Goal: Information Seeking & Learning: Learn about a topic

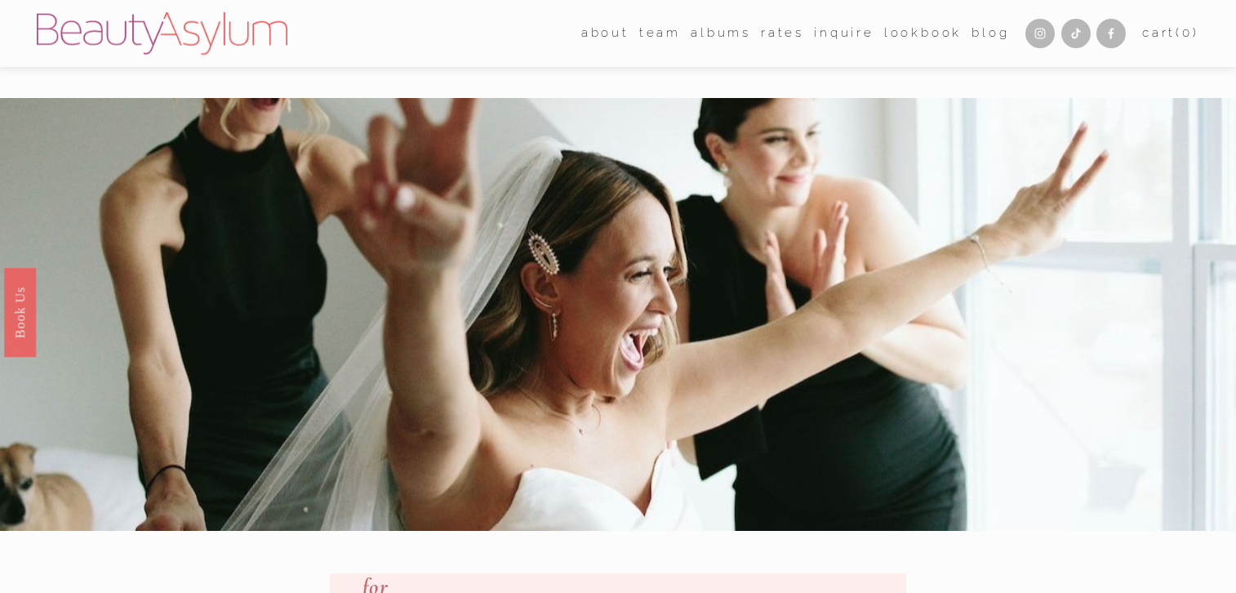
click at [893, 33] on link "Lookbook" at bounding box center [923, 33] width 78 height 24
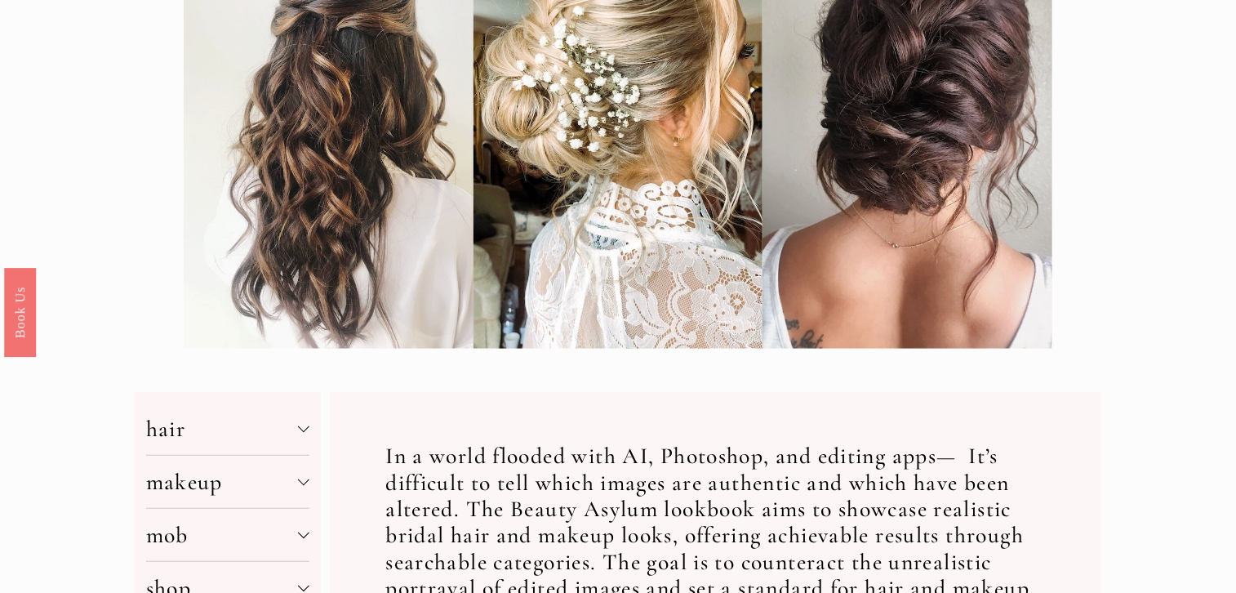
scroll to position [329, 0]
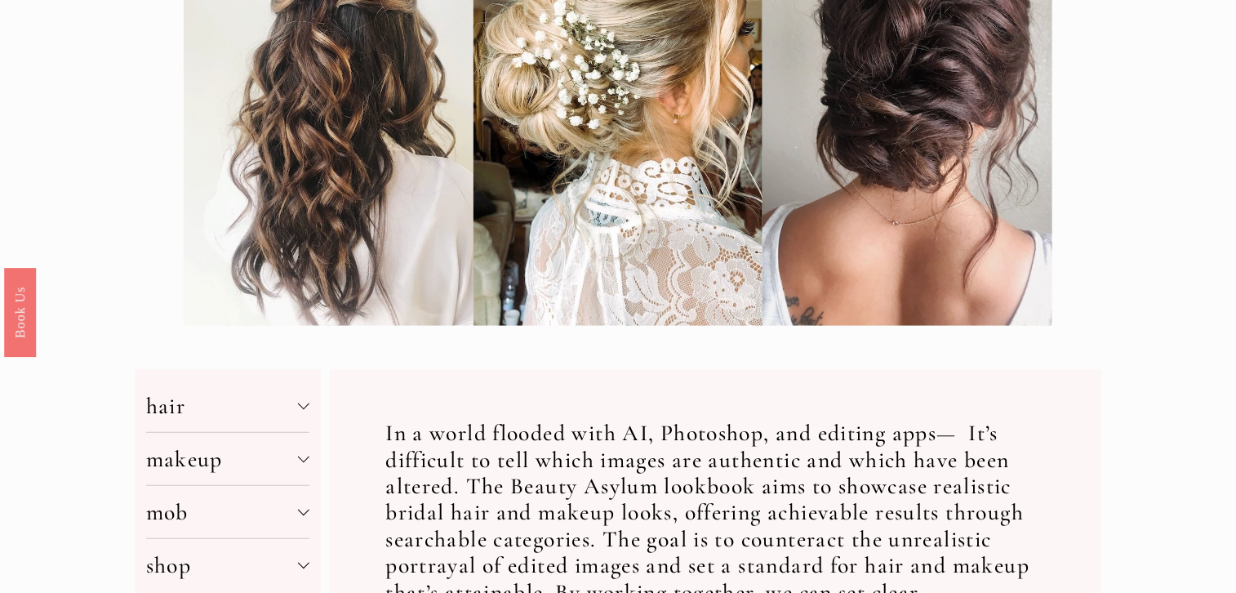
click at [282, 413] on span "hair" at bounding box center [222, 406] width 153 height 28
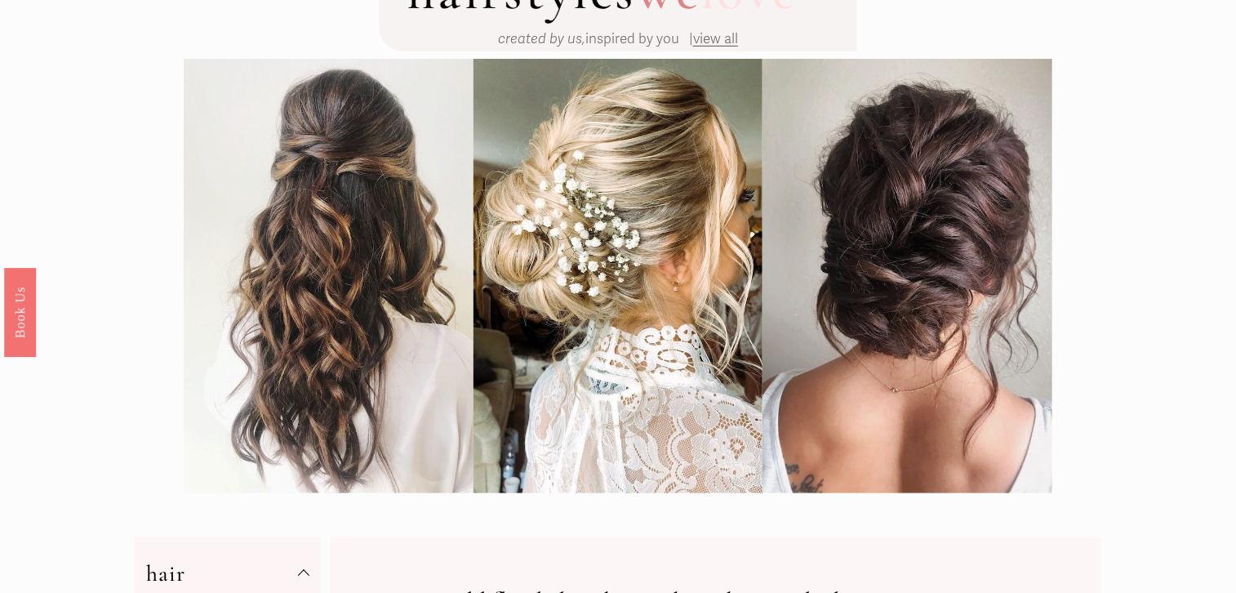
scroll to position [0, 0]
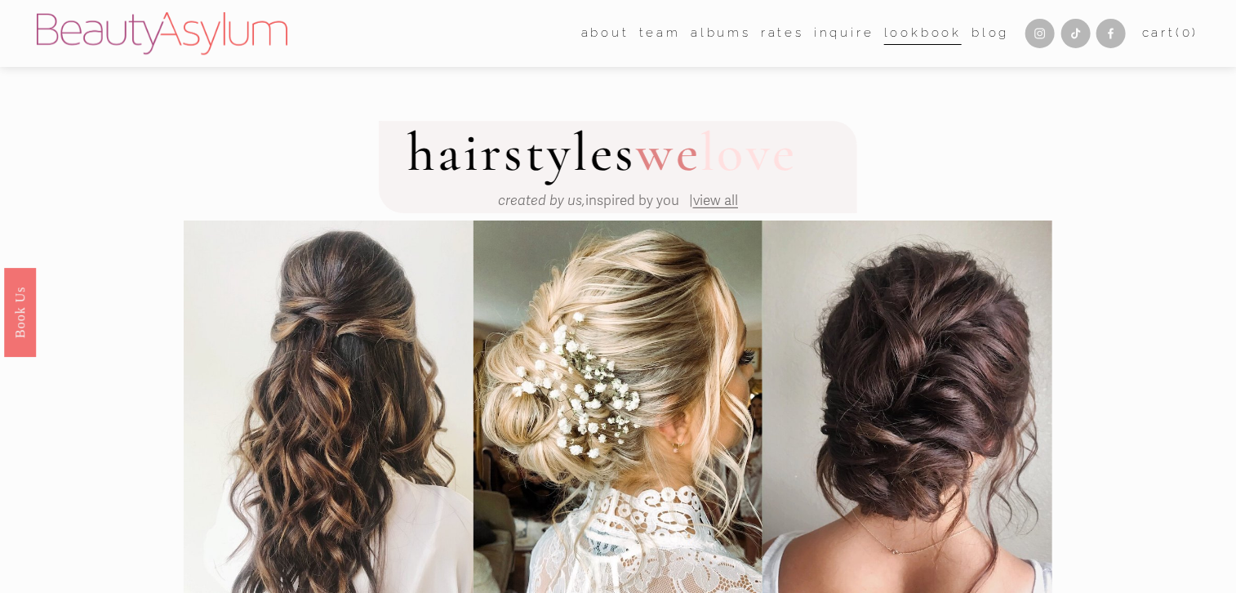
click at [717, 200] on span "view all" at bounding box center [715, 200] width 45 height 17
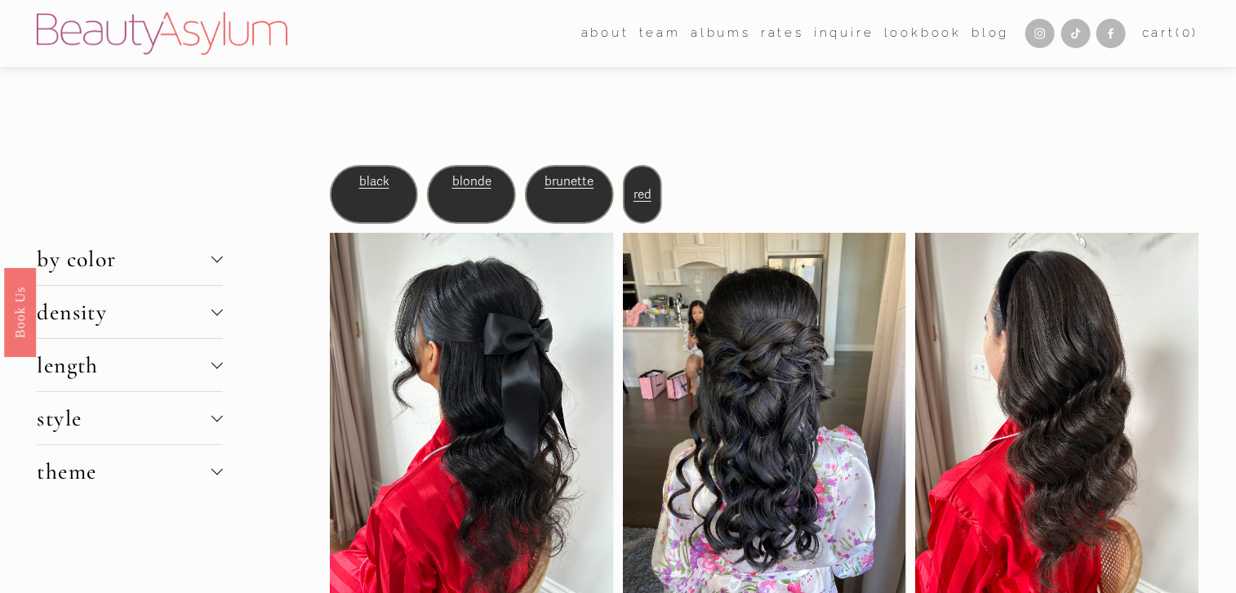
click at [204, 316] on span "density" at bounding box center [124, 312] width 175 height 28
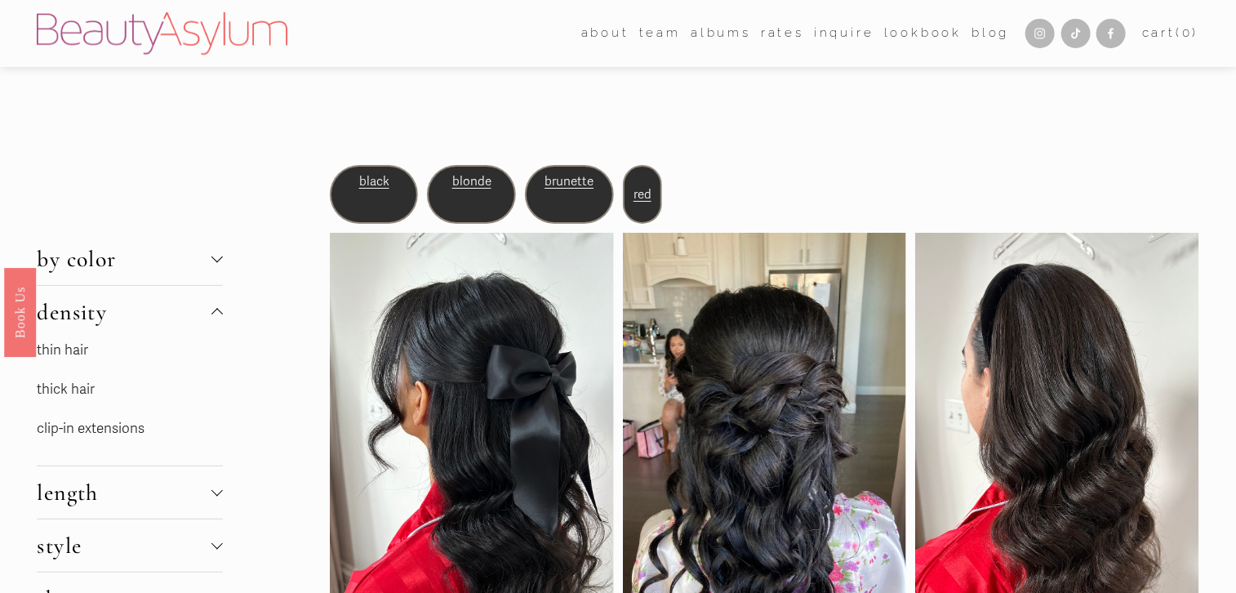
click at [204, 316] on span "density" at bounding box center [124, 312] width 175 height 28
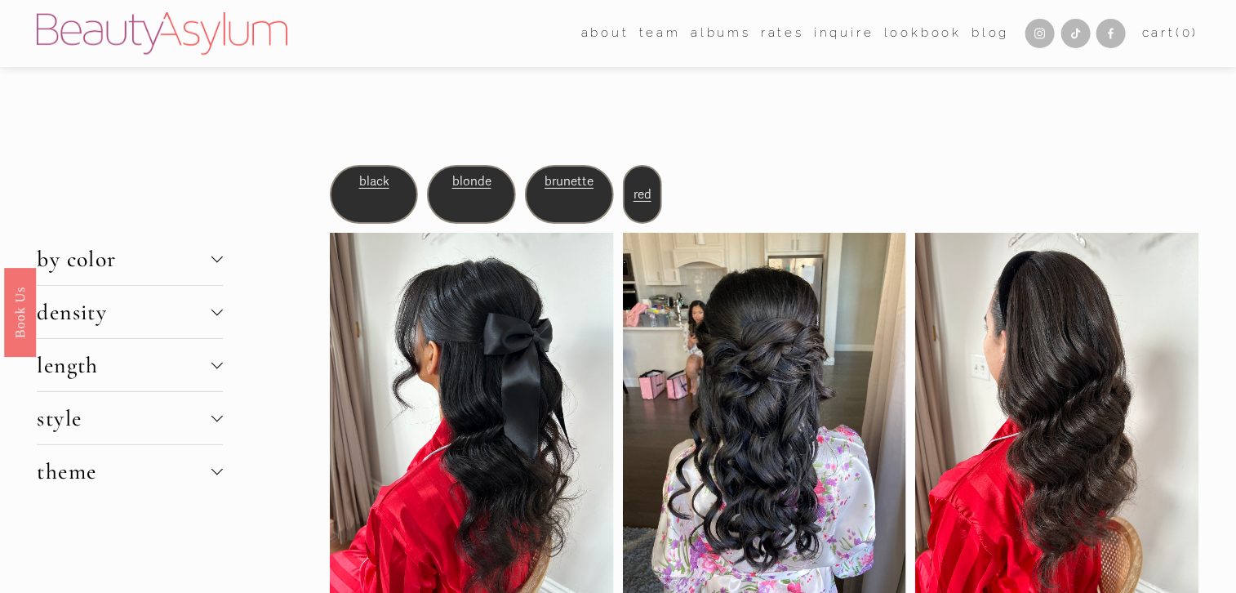
click at [207, 359] on span "length" at bounding box center [124, 365] width 175 height 28
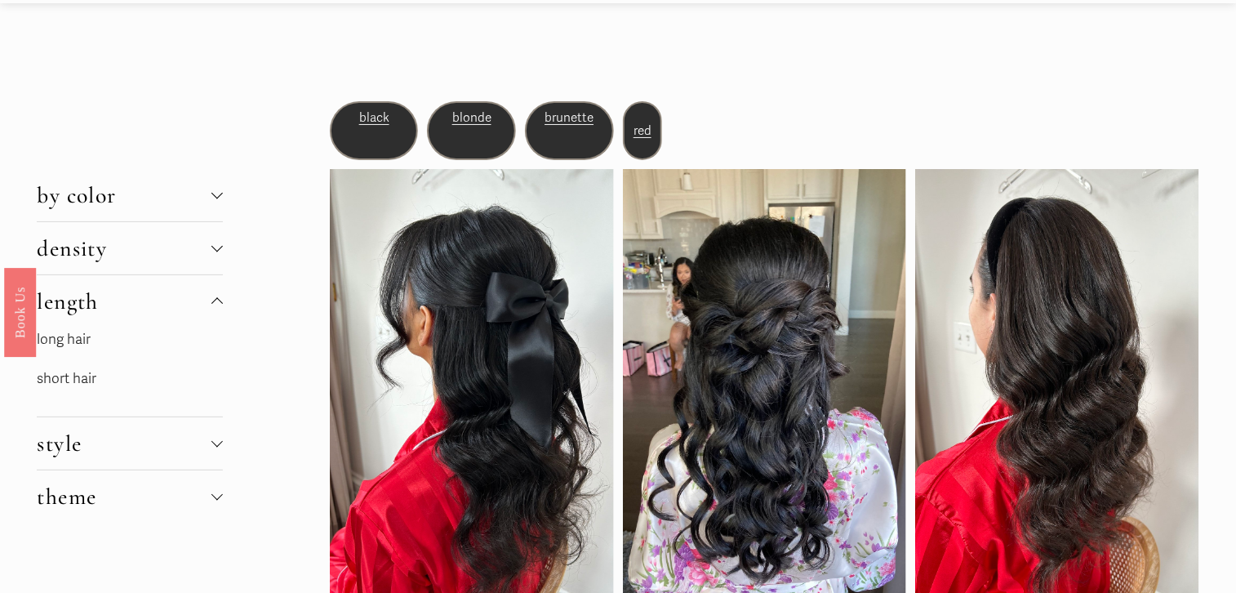
scroll to position [84, 0]
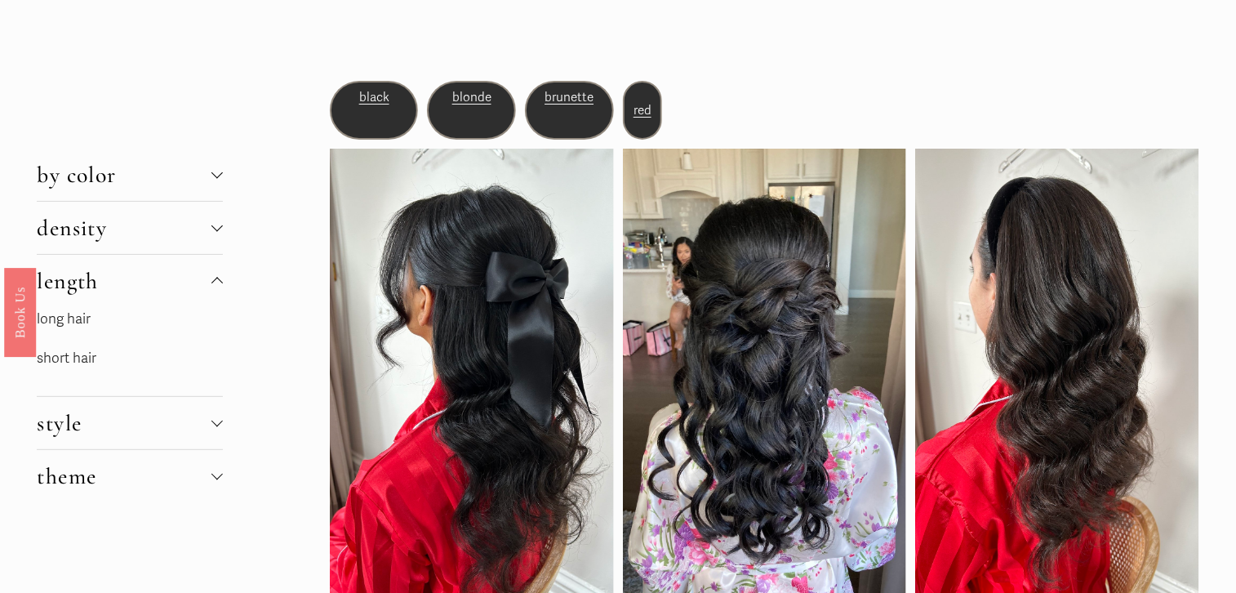
click at [207, 424] on span "style" at bounding box center [124, 423] width 175 height 28
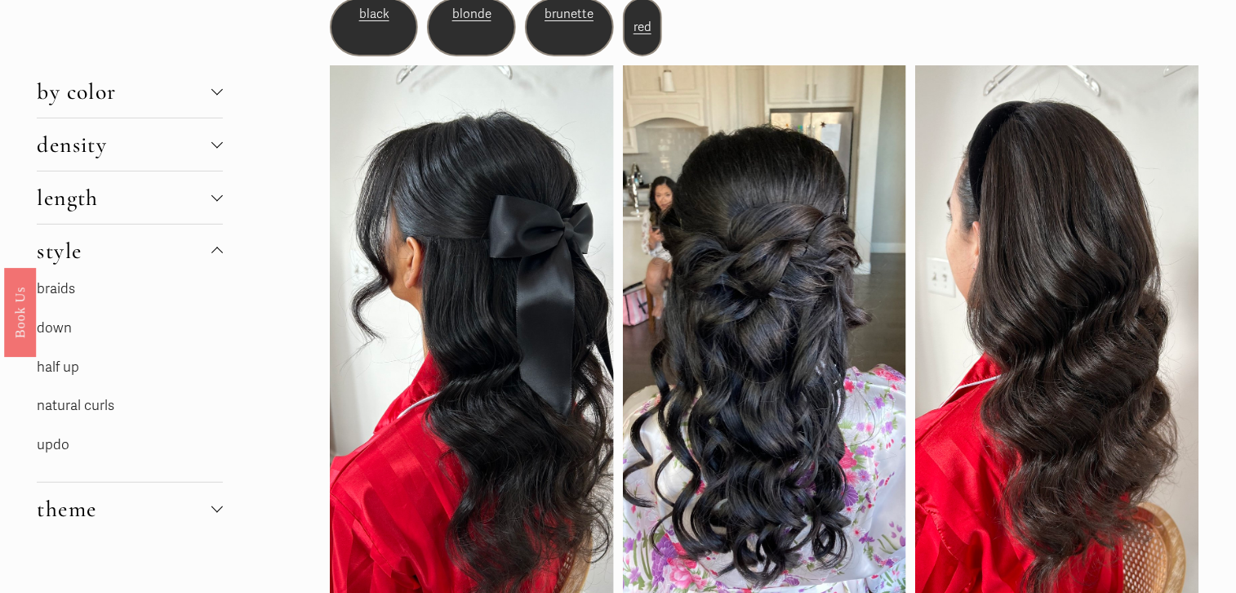
scroll to position [181, 0]
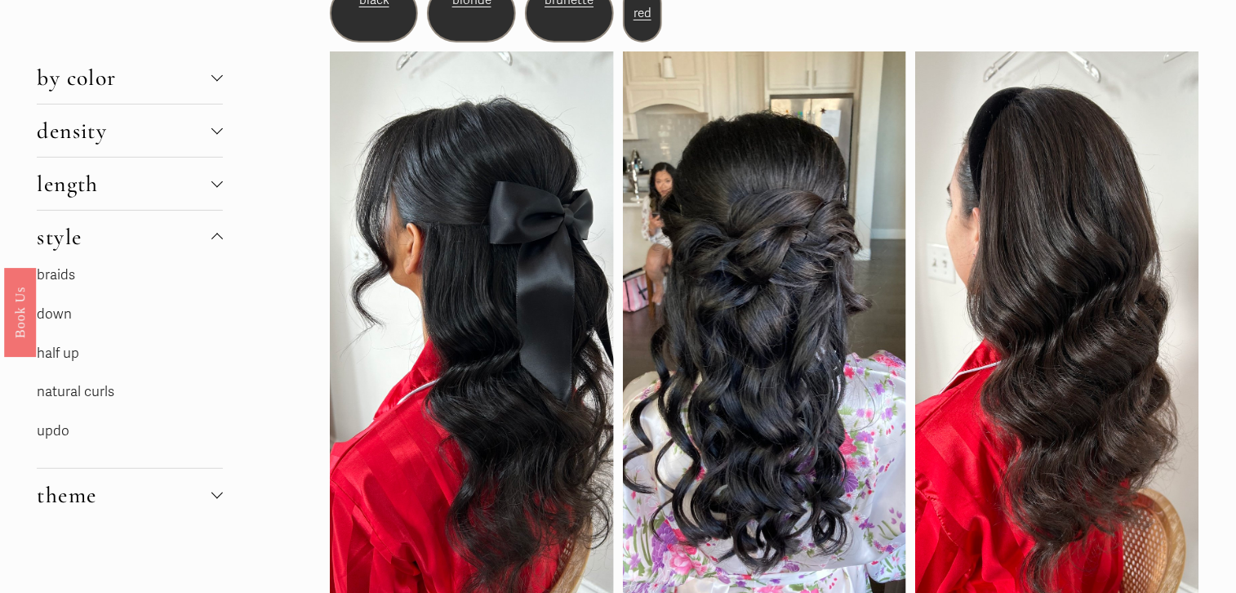
click at [59, 428] on link "updo" at bounding box center [53, 430] width 33 height 17
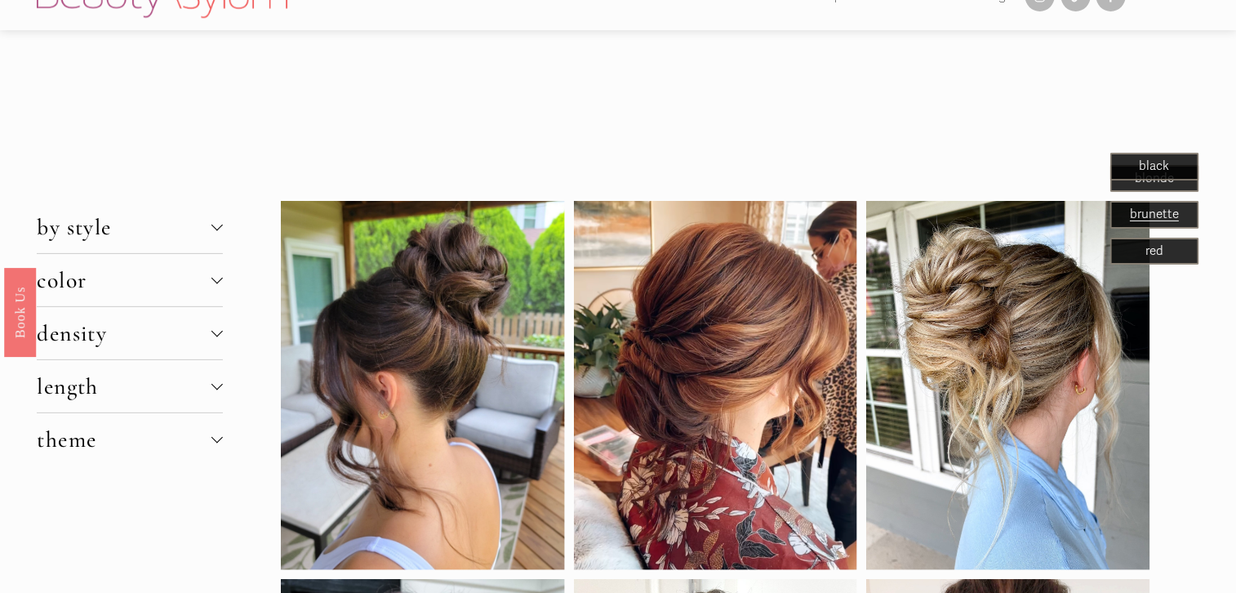
click at [64, 382] on span "length" at bounding box center [124, 386] width 175 height 28
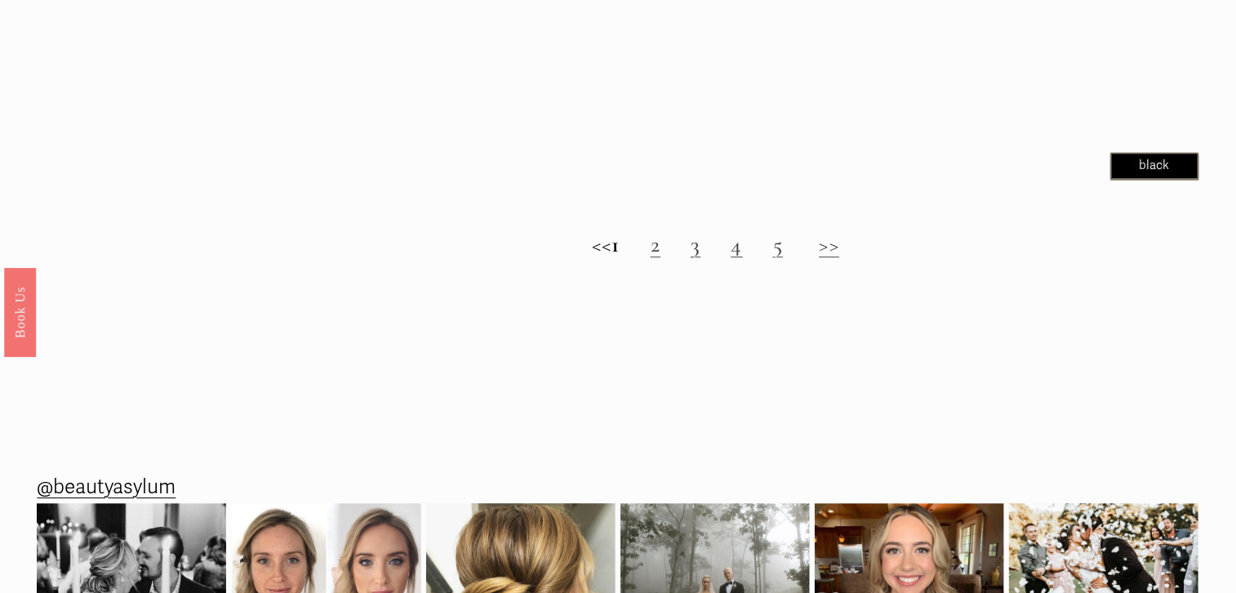
scroll to position [1847, 0]
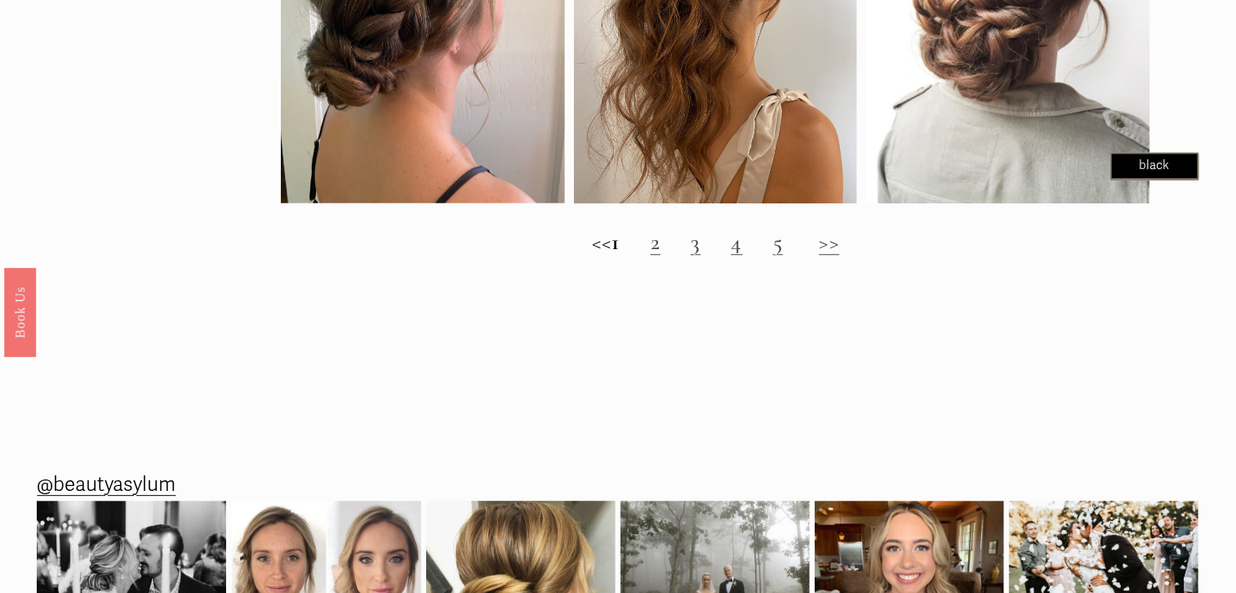
click at [660, 242] on link "2" at bounding box center [656, 242] width 10 height 28
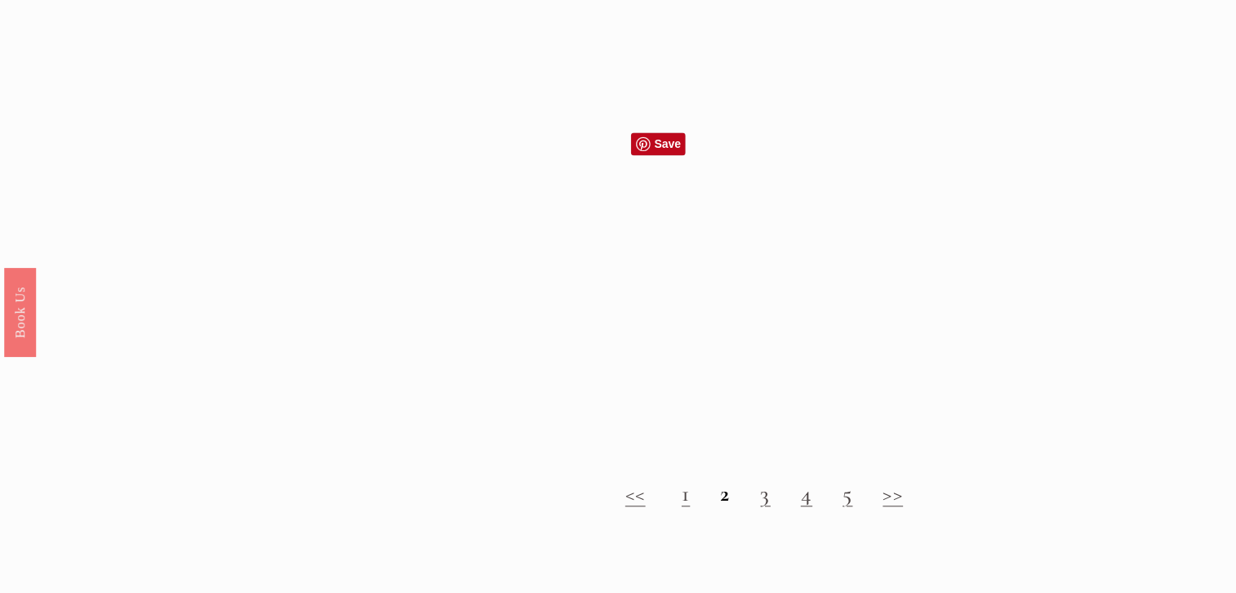
scroll to position [1479, 0]
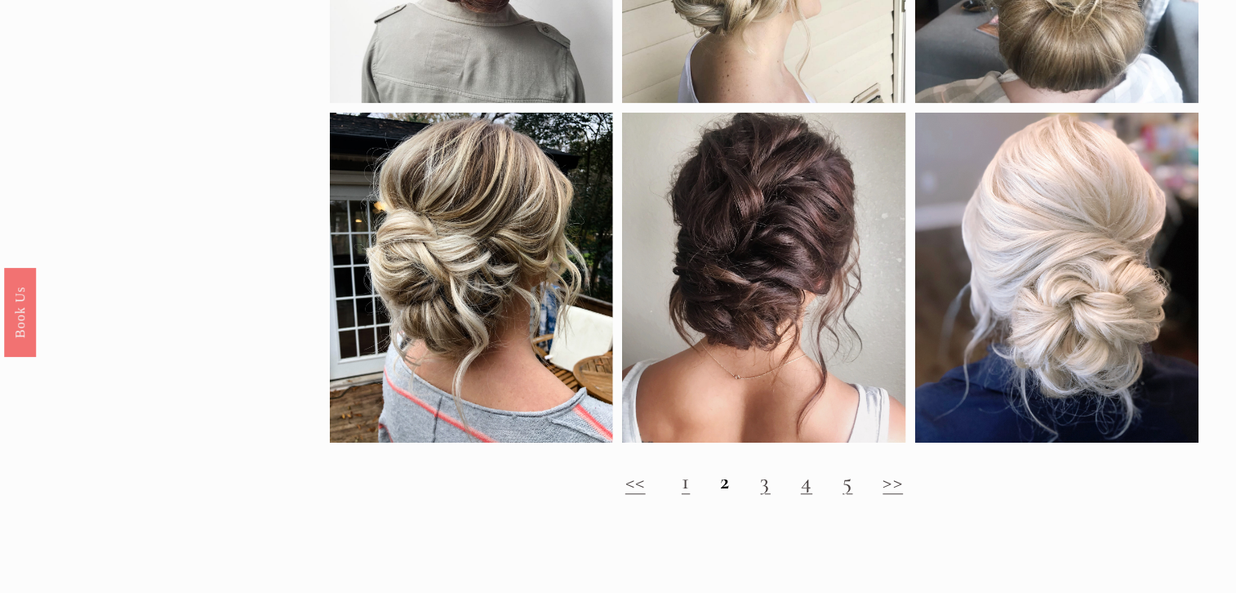
click at [767, 485] on link "3" at bounding box center [766, 481] width 10 height 28
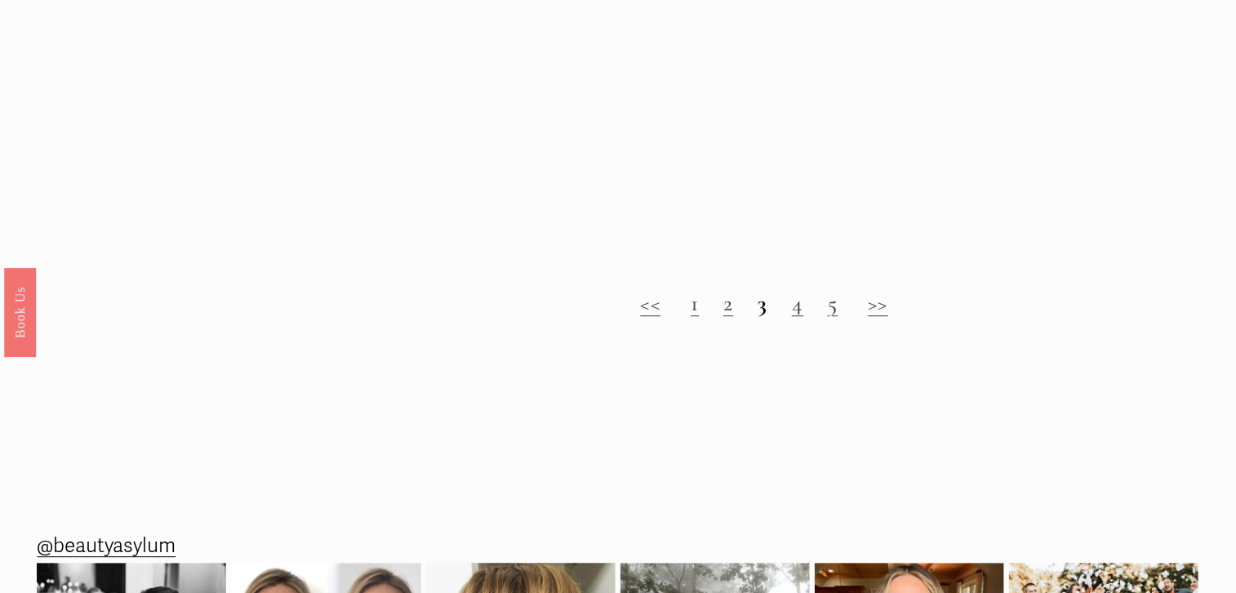
scroll to position [1728, 0]
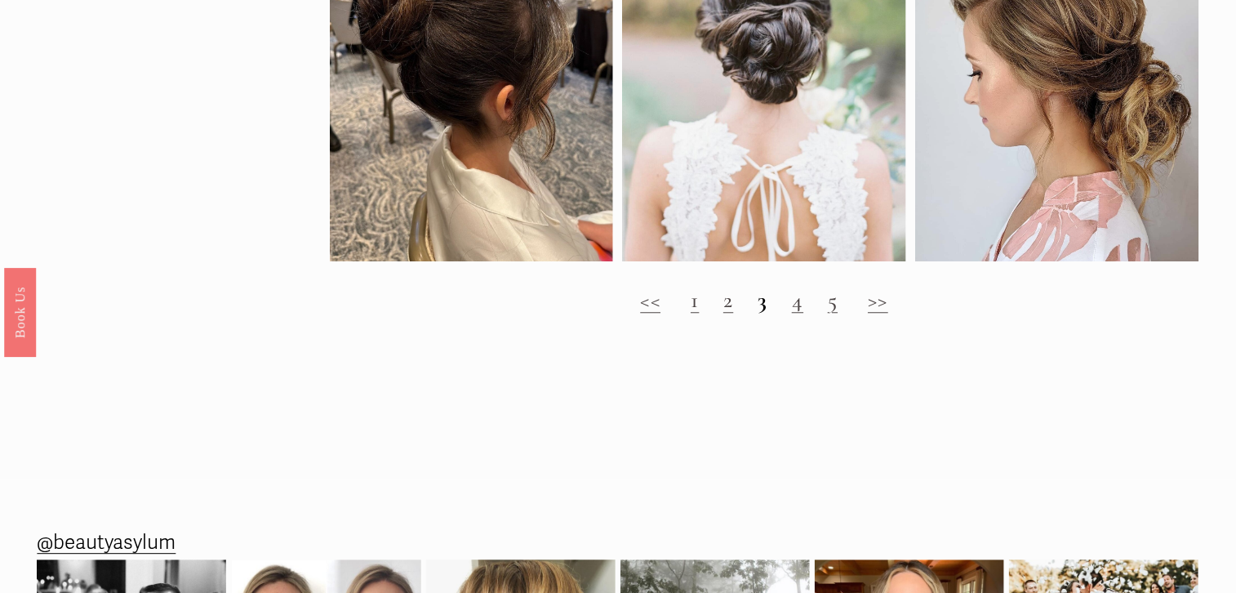
click at [797, 311] on link "4" at bounding box center [797, 300] width 11 height 28
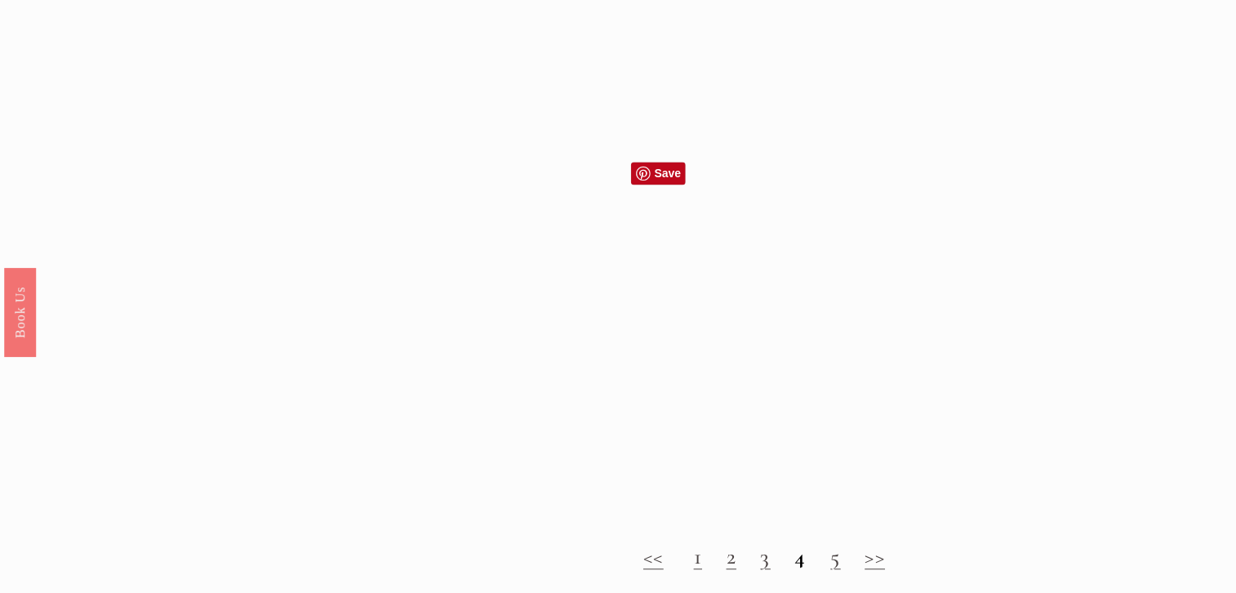
scroll to position [1474, 0]
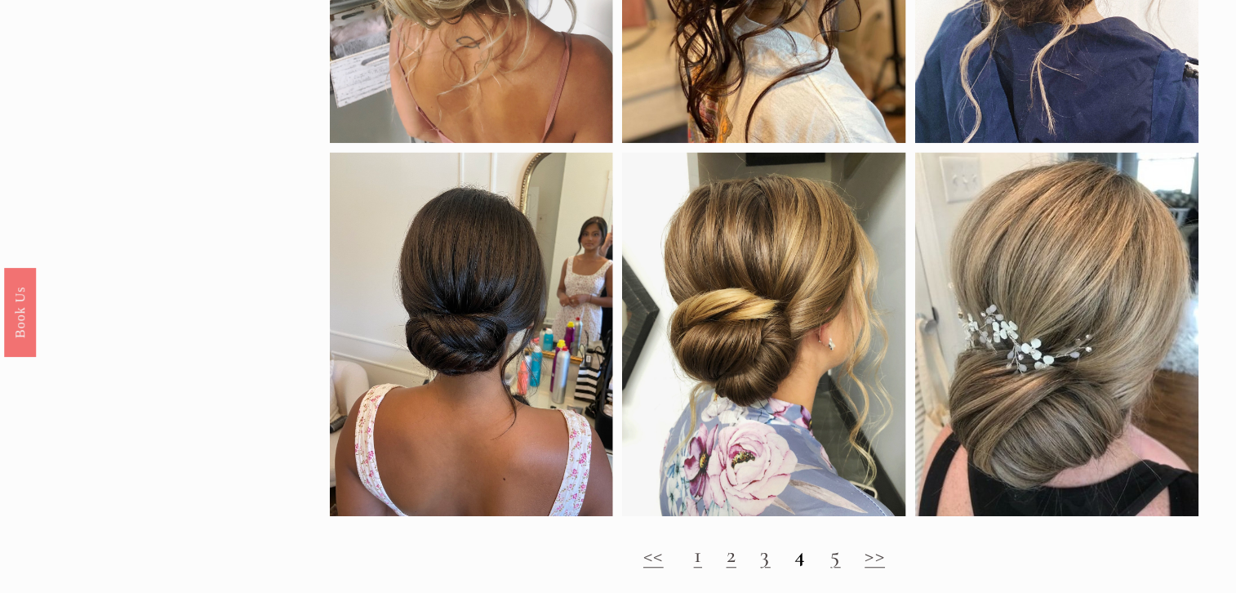
click at [831, 566] on h2 "<< 1 2 3 4 5 >>" at bounding box center [764, 554] width 869 height 26
click at [837, 561] on link "5" at bounding box center [836, 554] width 10 height 28
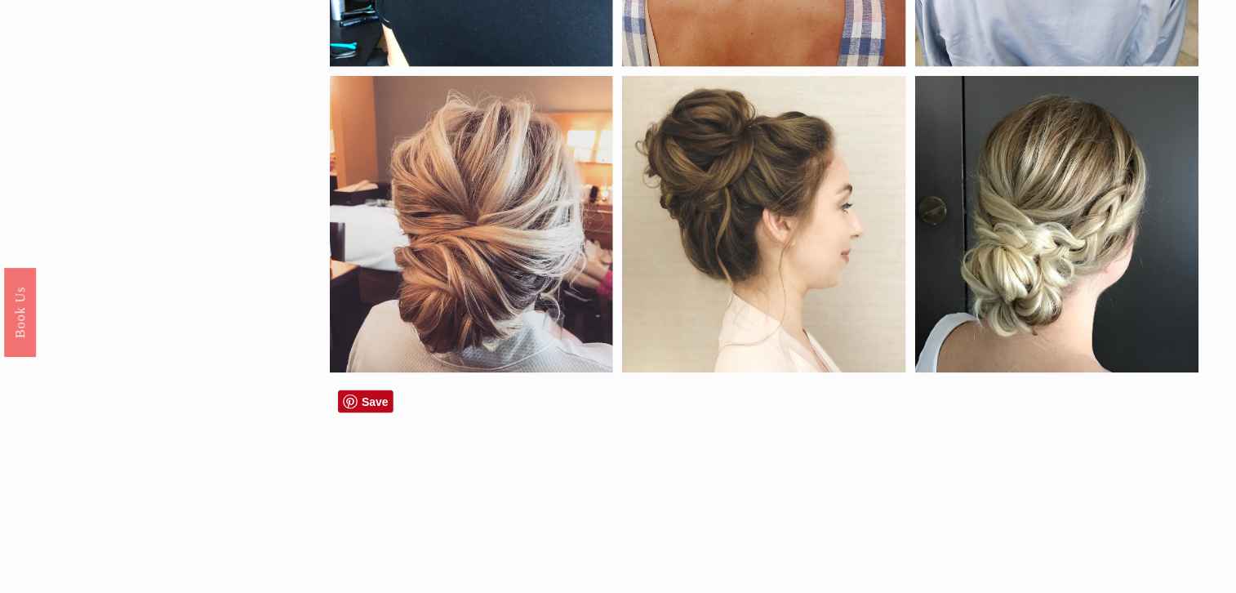
scroll to position [592, 0]
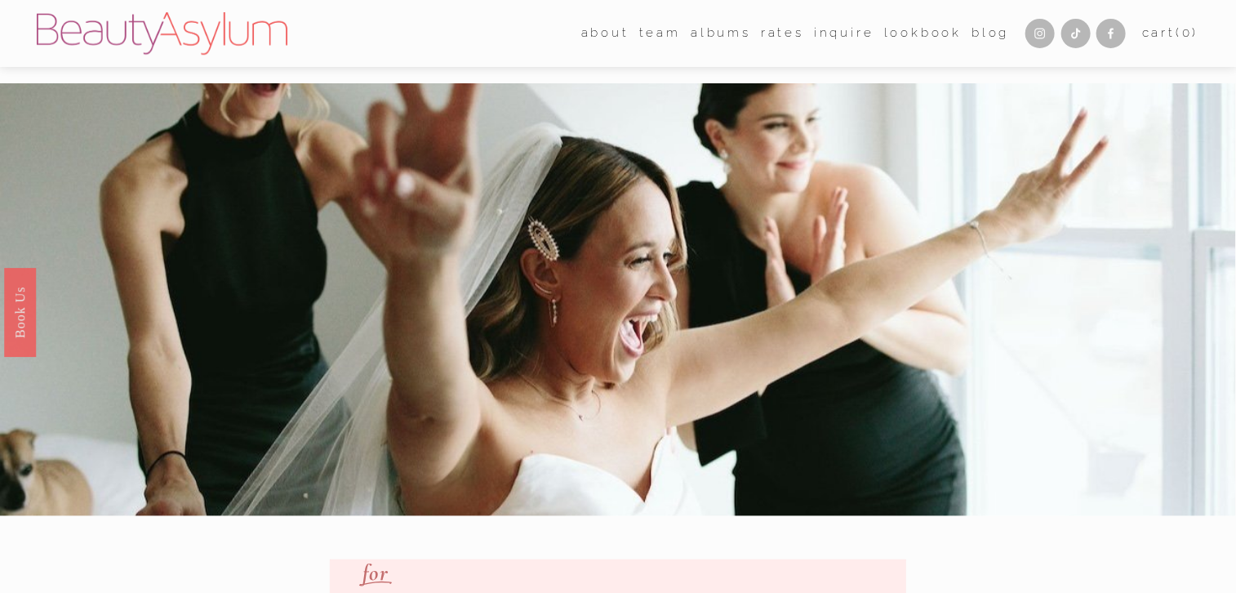
click at [928, 31] on link "Lookbook" at bounding box center [923, 33] width 78 height 24
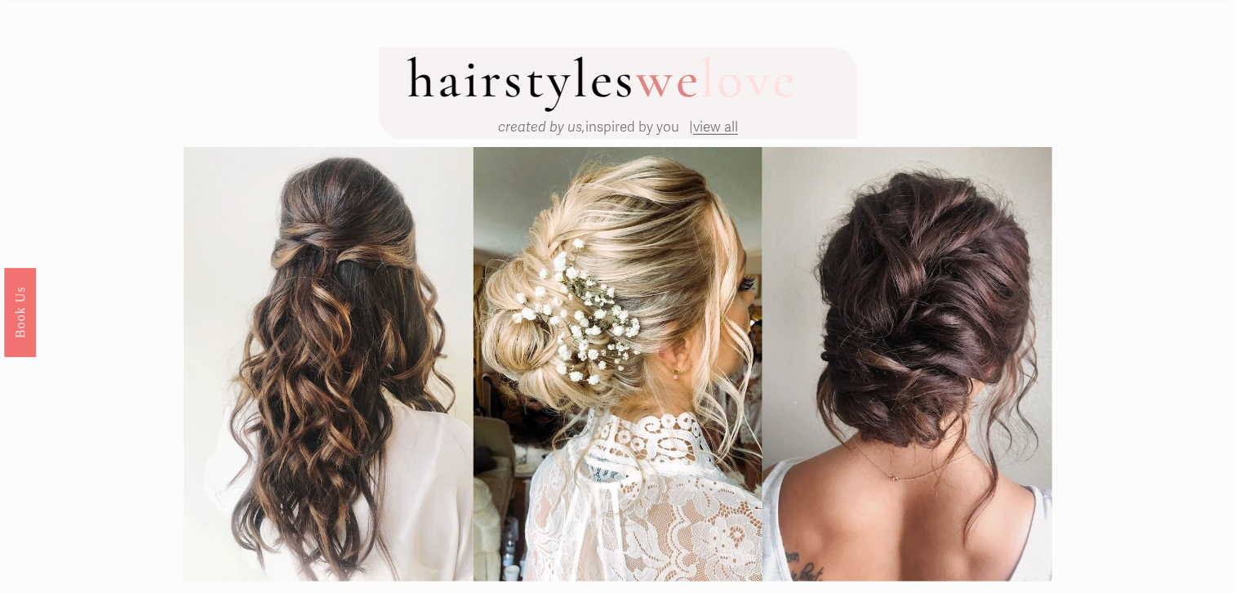
scroll to position [49, 0]
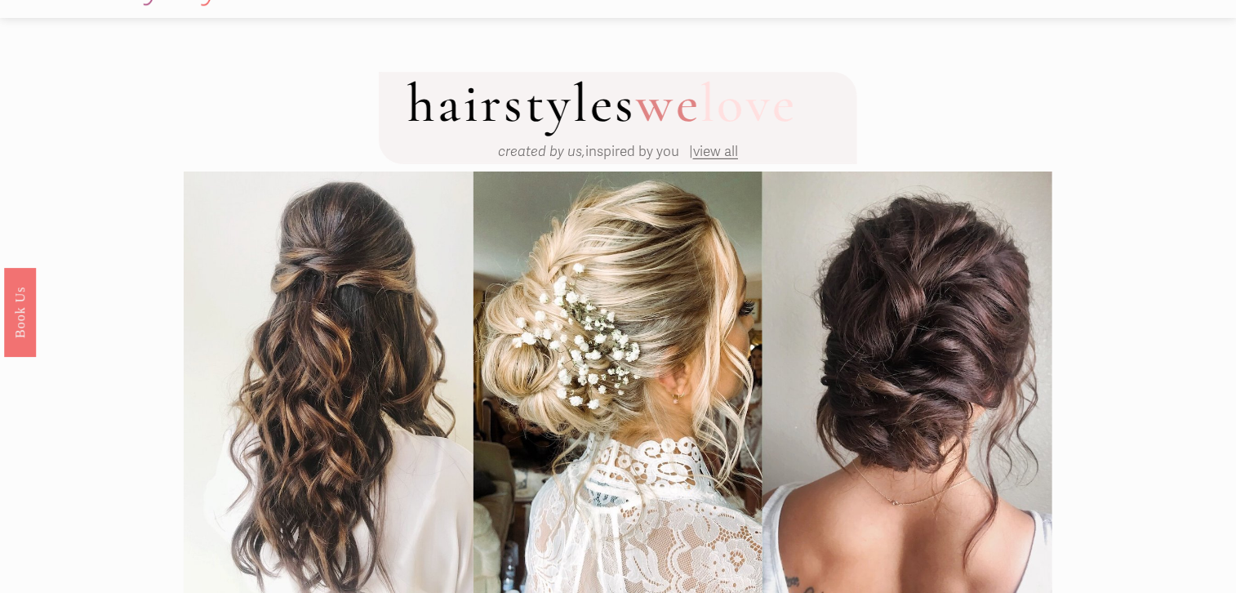
click at [714, 149] on span "view all" at bounding box center [715, 151] width 45 height 17
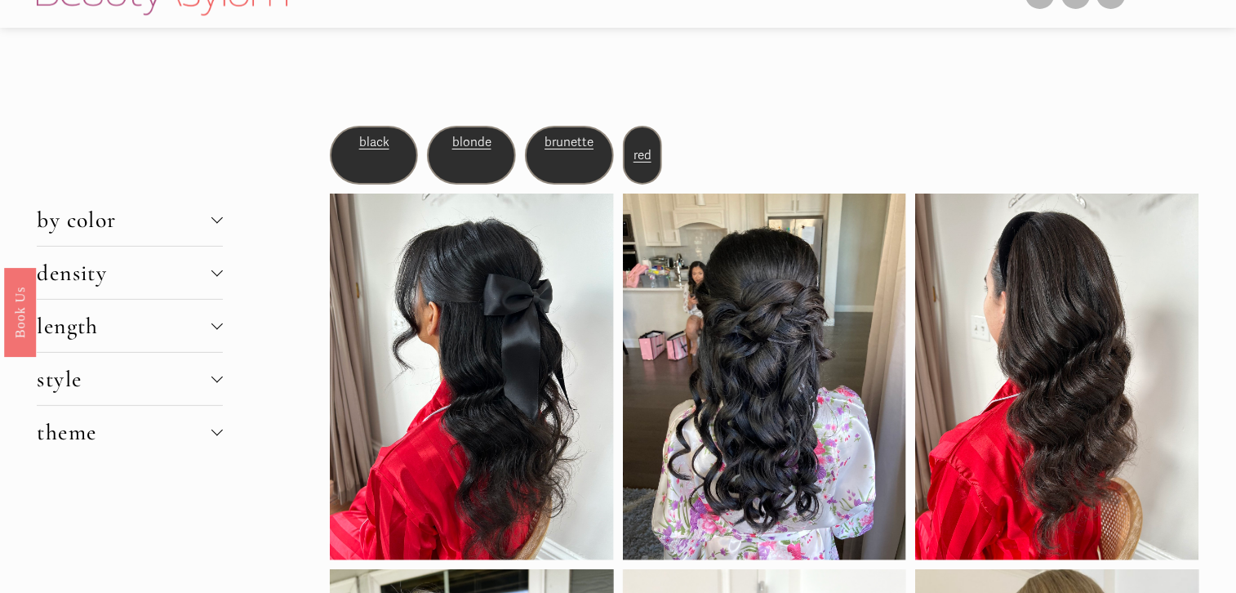
scroll to position [31, 0]
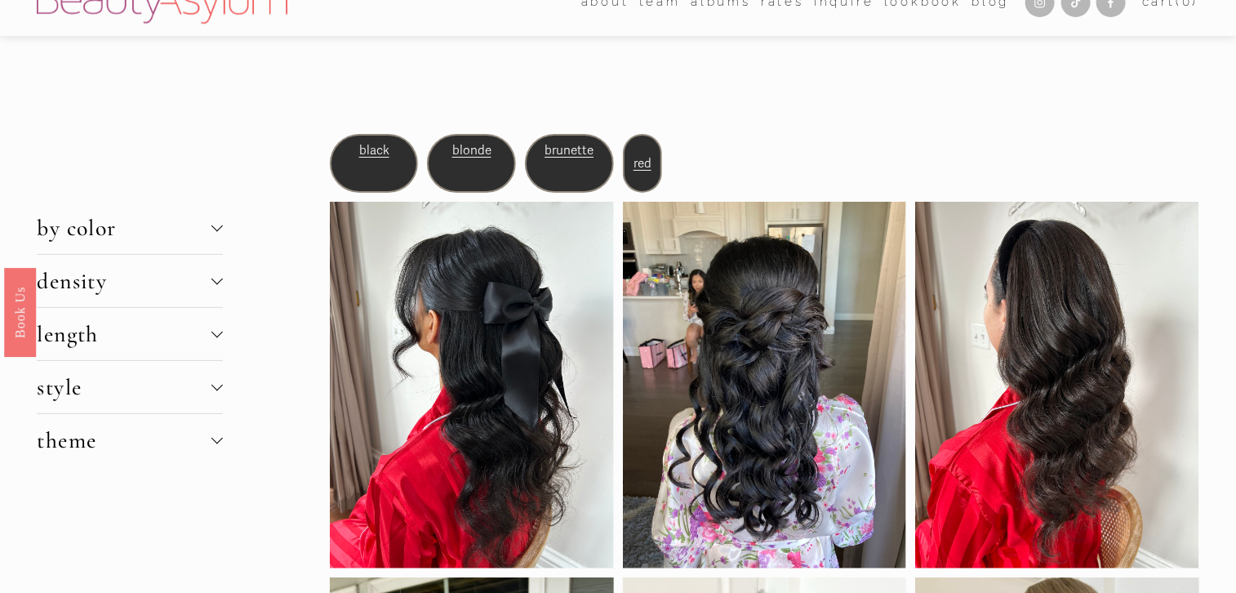
click at [118, 233] on span "by color" at bounding box center [124, 228] width 175 height 28
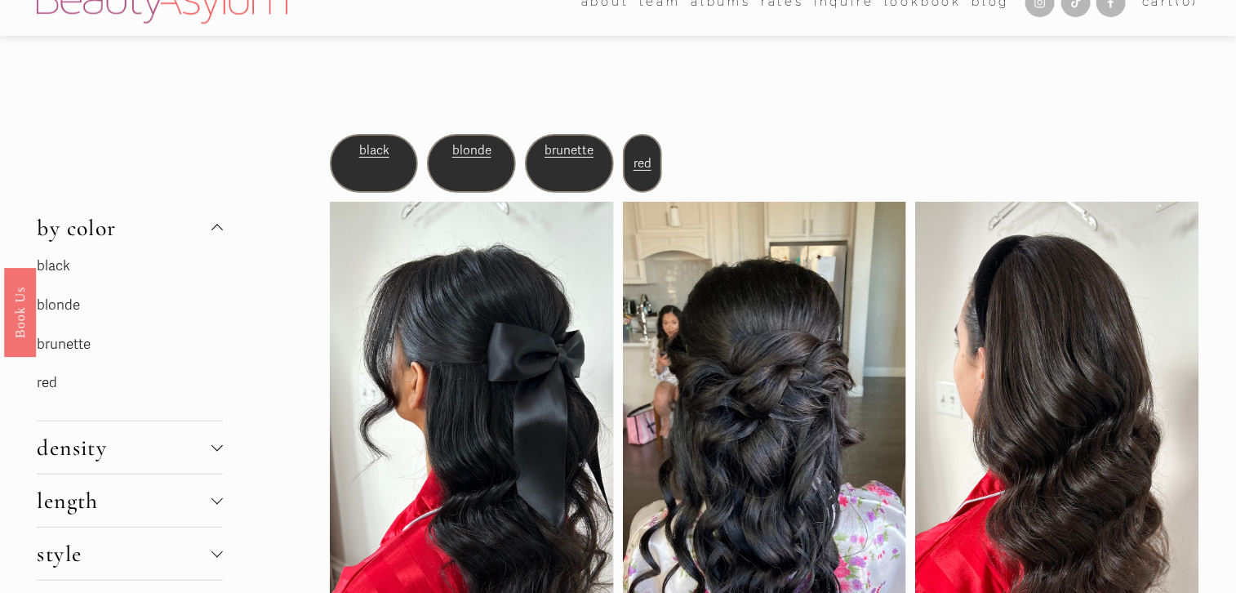
click at [79, 305] on link "blonde" at bounding box center [58, 304] width 43 height 17
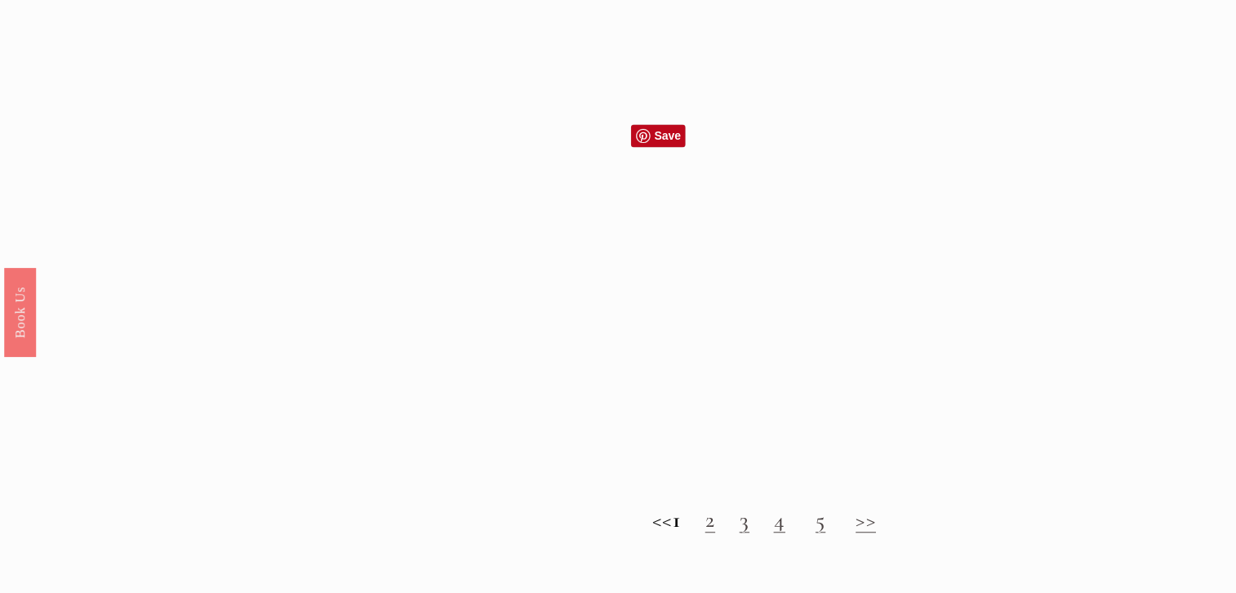
scroll to position [1479, 0]
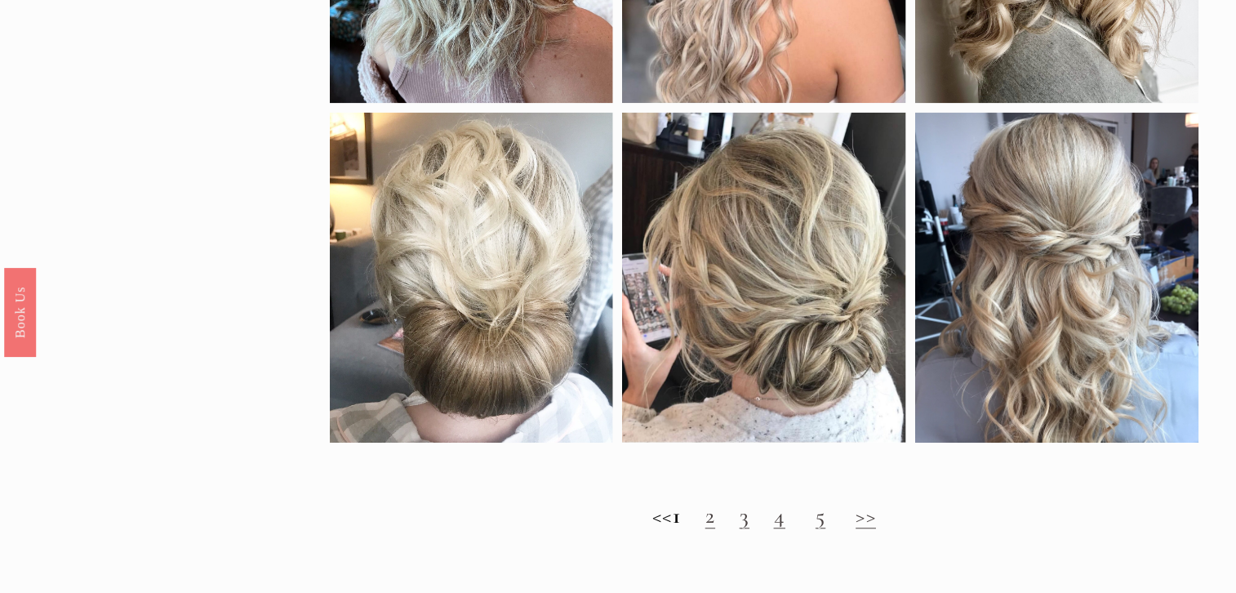
click at [715, 520] on link "2" at bounding box center [710, 515] width 10 height 28
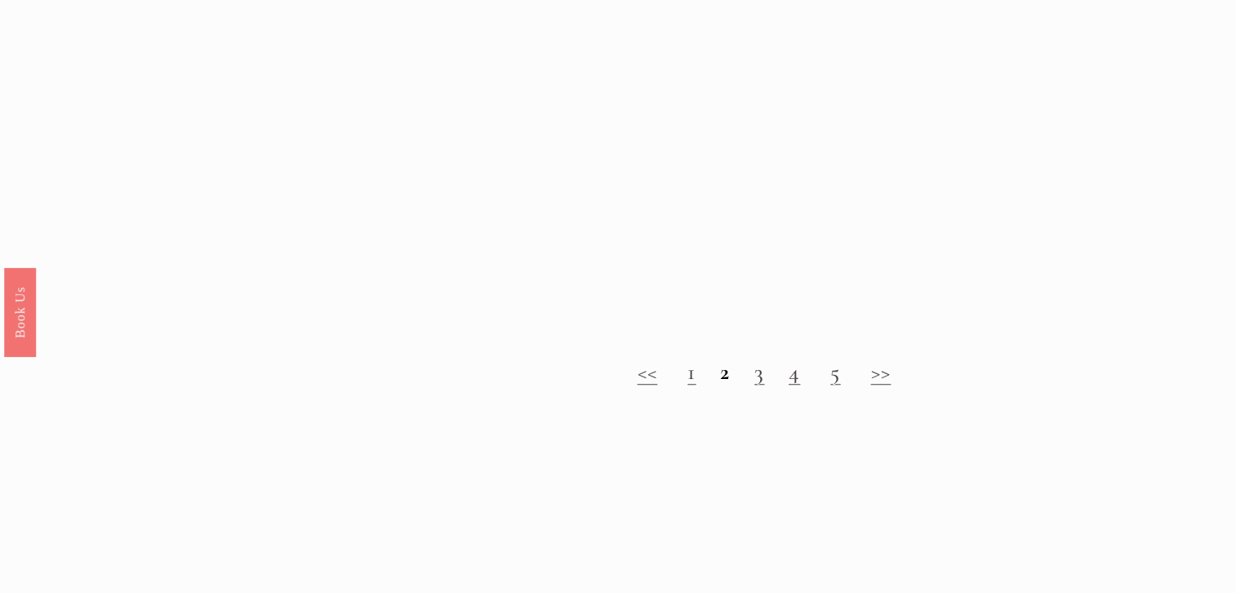
scroll to position [1914, 0]
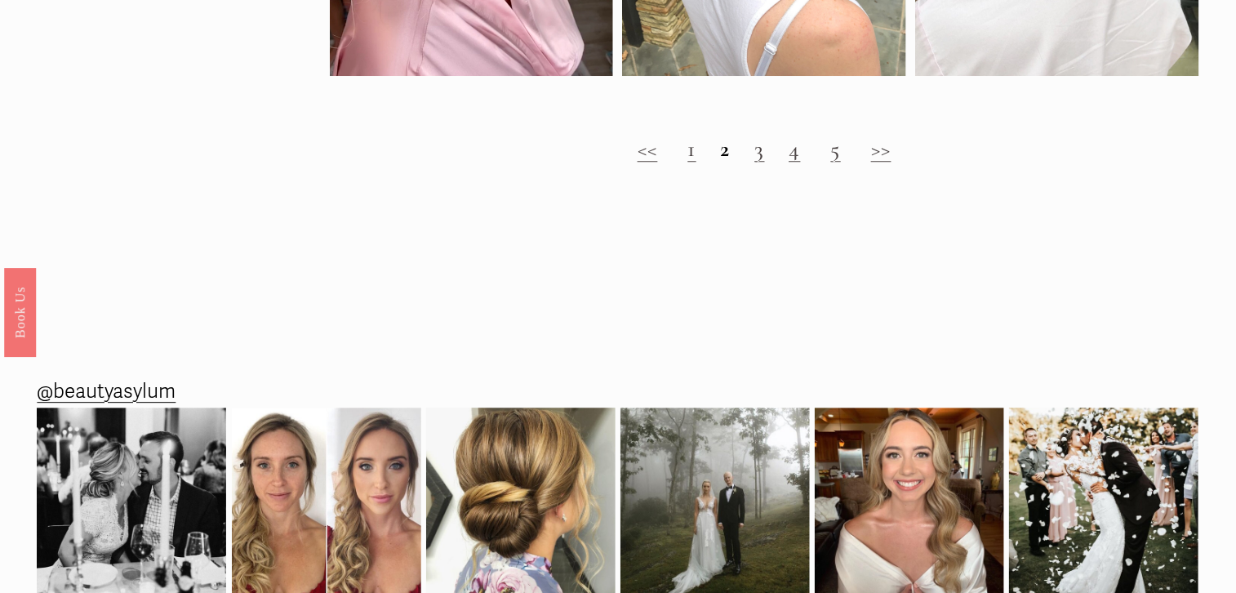
click at [760, 150] on link "3" at bounding box center [759, 149] width 10 height 28
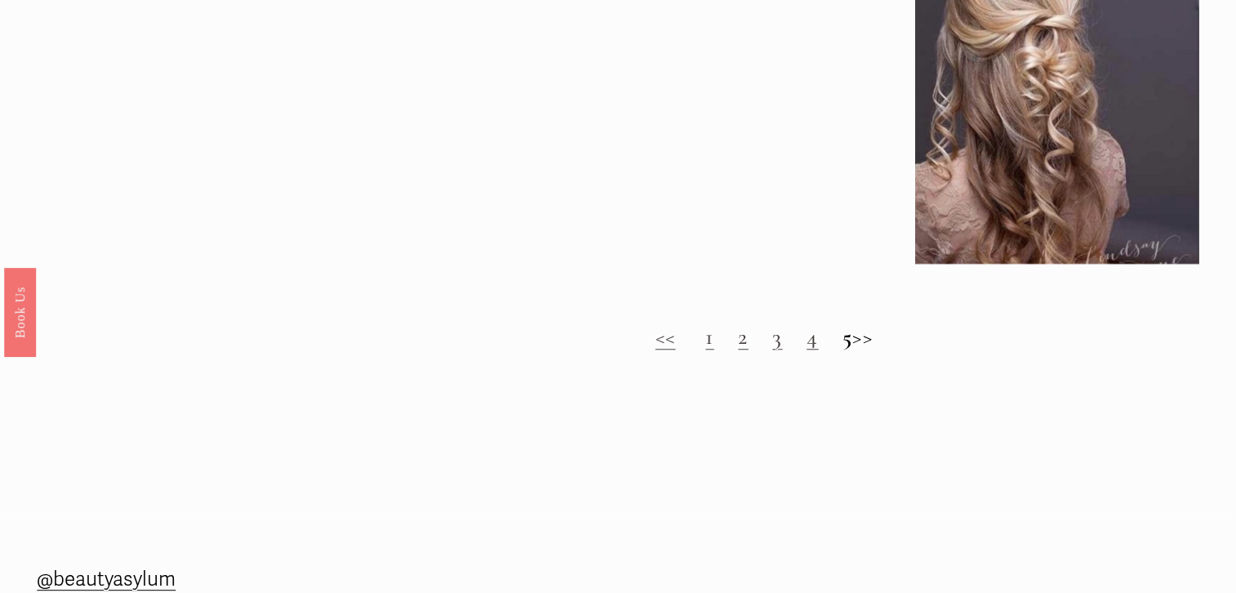
scroll to position [1670, 0]
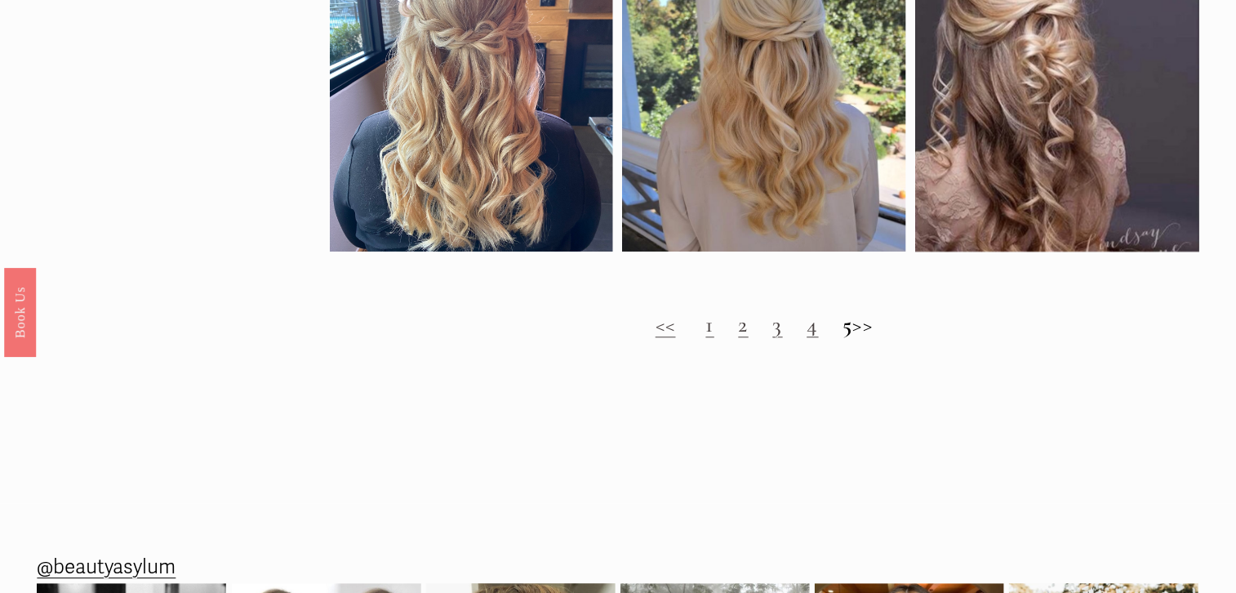
click at [807, 331] on link "4" at bounding box center [812, 324] width 11 height 28
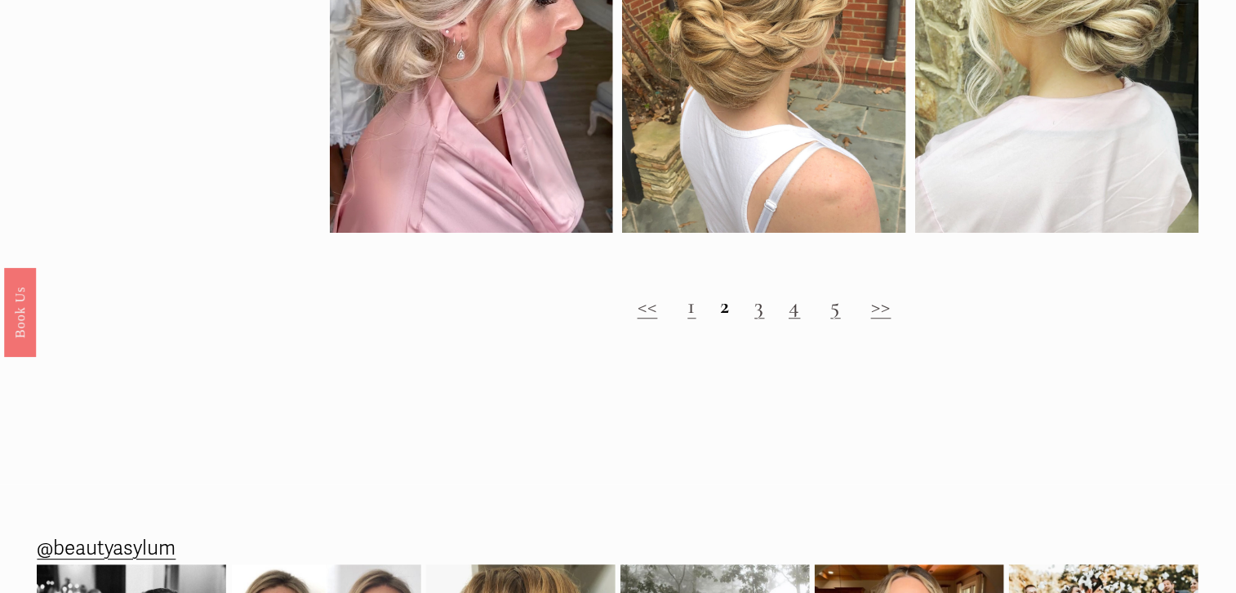
scroll to position [1756, 0]
click at [763, 311] on link "3" at bounding box center [759, 306] width 10 height 28
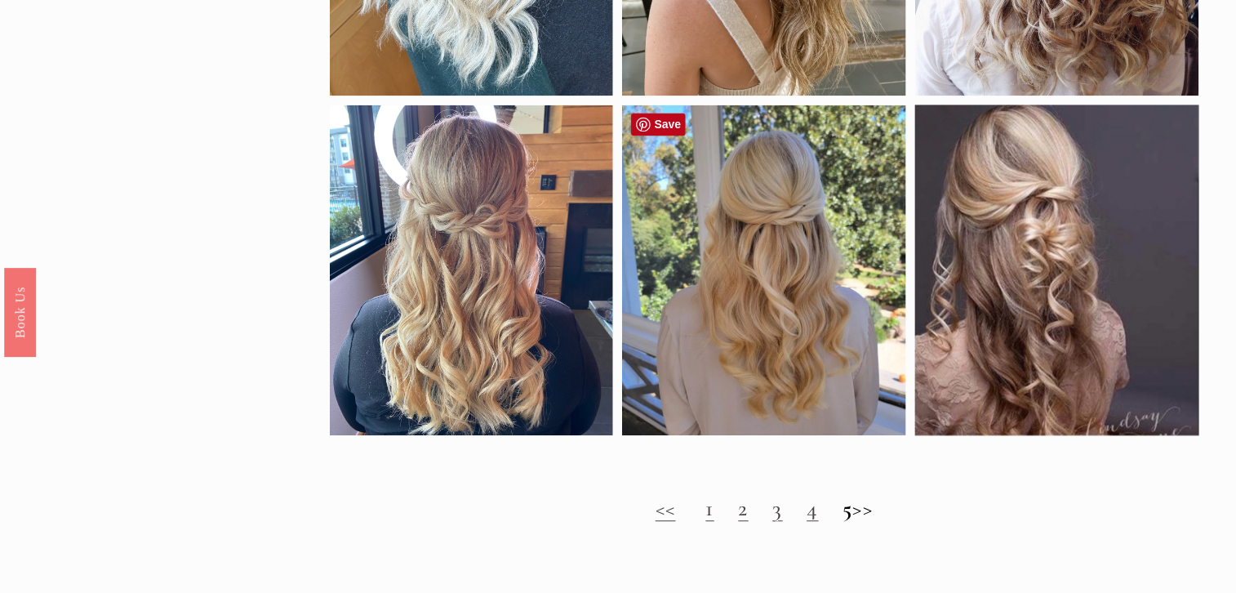
scroll to position [1570, 0]
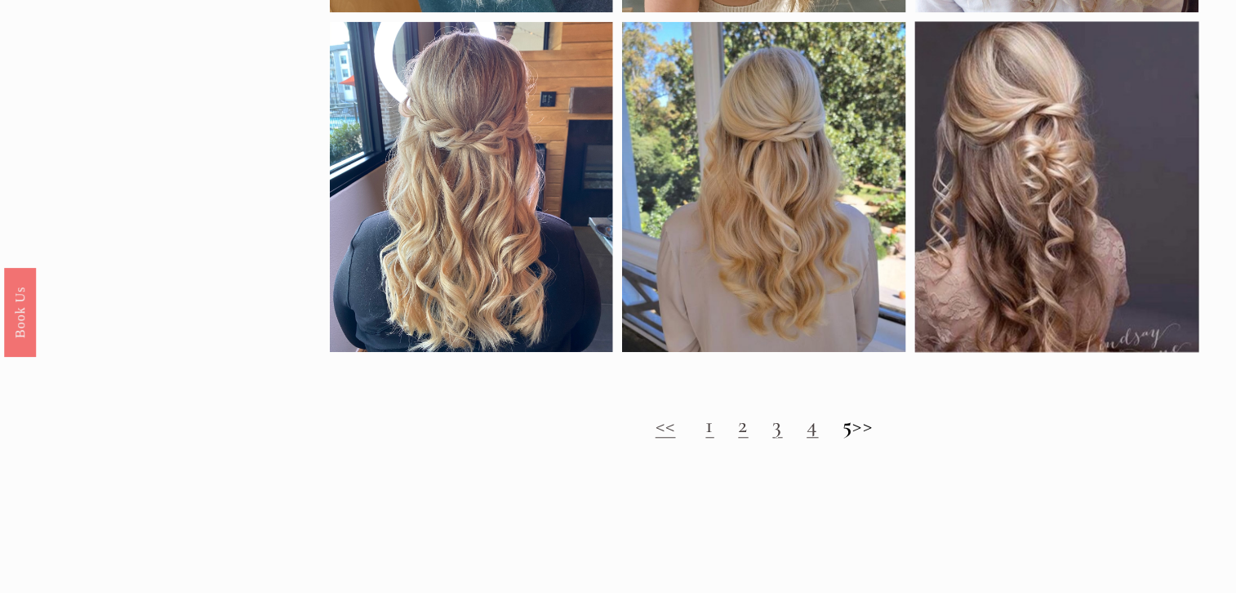
click at [807, 429] on link "4" at bounding box center [812, 425] width 11 height 28
